Goal: Check status

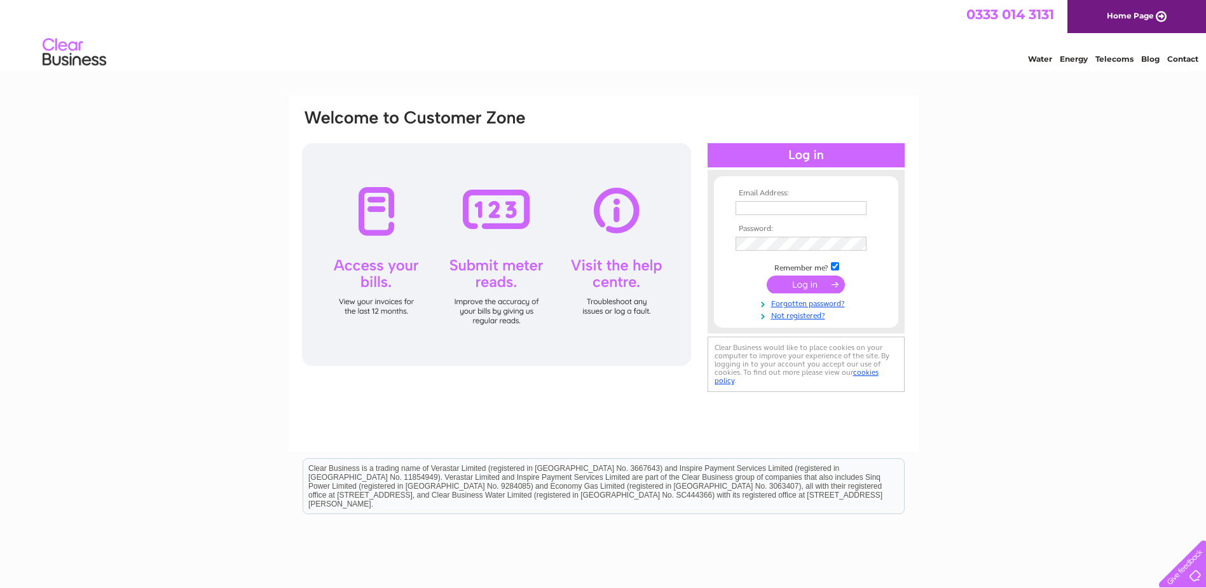
type input "commercial@northnorthants.gov.uk"
click at [829, 284] on input "submit" at bounding box center [806, 284] width 78 height 18
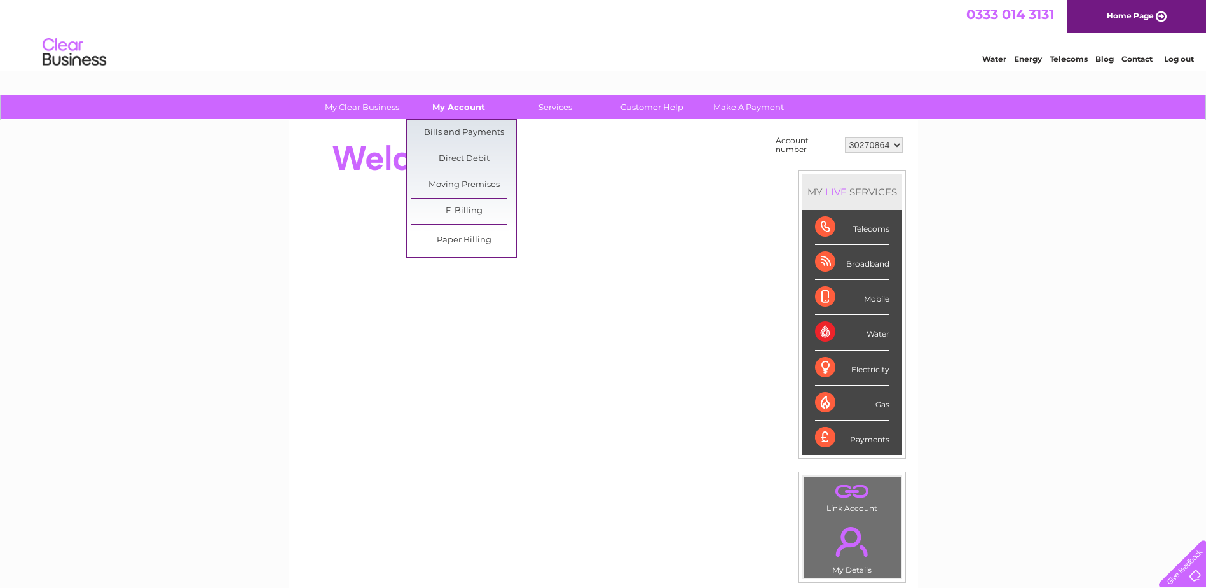
click at [455, 107] on link "My Account" at bounding box center [458, 107] width 105 height 24
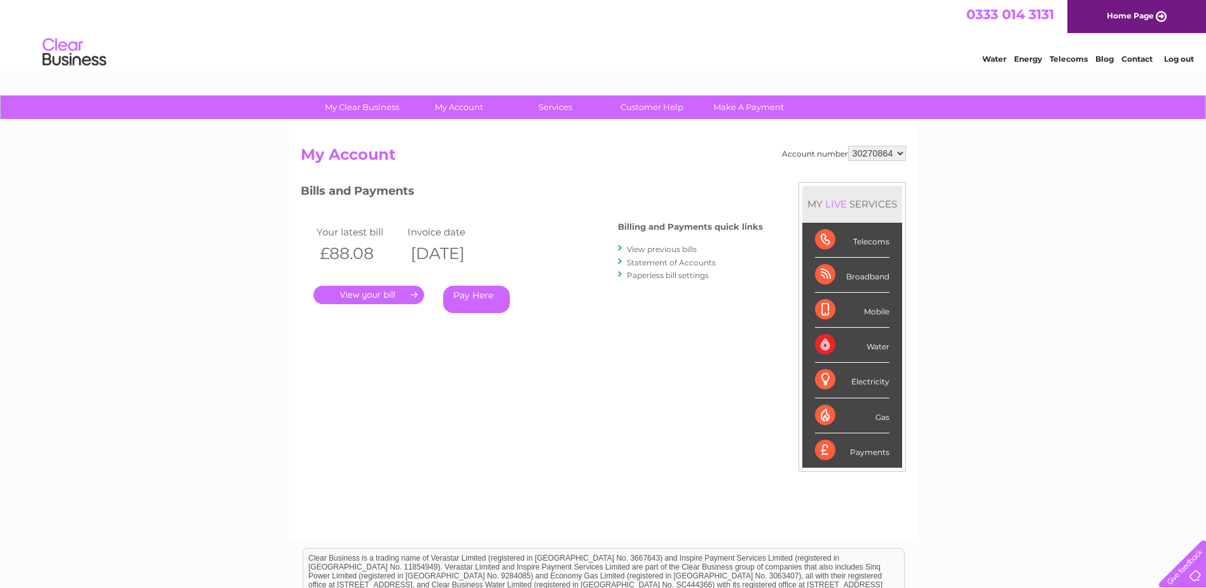
click at [699, 262] on link "Statement of Accounts" at bounding box center [671, 263] width 89 height 10
